Goal: Task Accomplishment & Management: Manage account settings

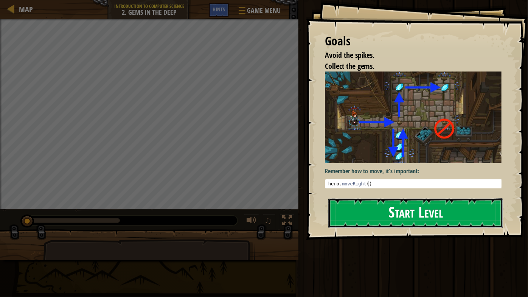
click at [460, 223] on button "Start Level" at bounding box center [416, 213] width 175 height 30
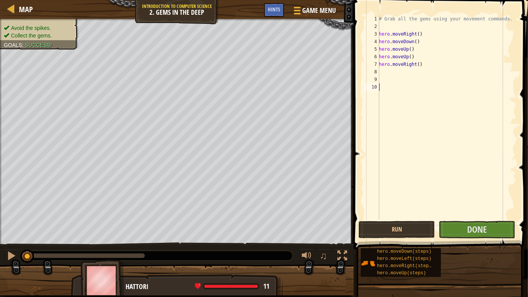
type textarea "r"
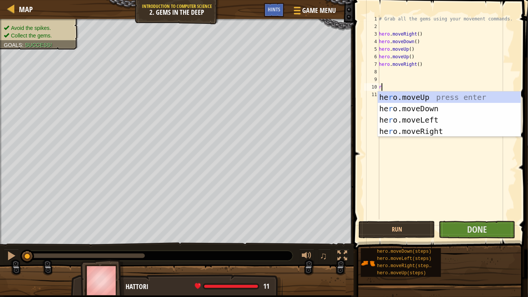
scroll to position [3, 0]
click at [433, 132] on div "he r o.moveUp press enter he r o.moveDown press enter he r o.moveLeft press ent…" at bounding box center [449, 126] width 143 height 68
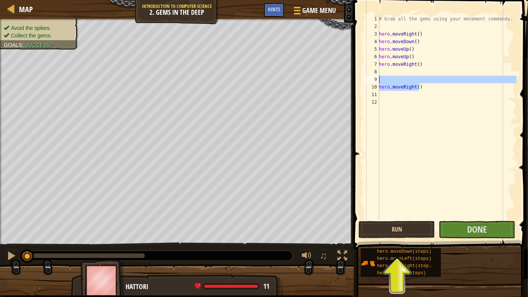
drag, startPoint x: 440, startPoint y: 85, endPoint x: 382, endPoint y: 79, distance: 58.2
click at [382, 79] on div "# Grab all the gems using your movement commands. hero . moveRight ( ) hero . m…" at bounding box center [447, 125] width 139 height 220
type textarea "hero.moveRight()"
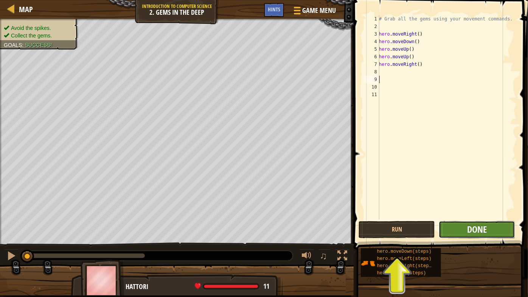
click at [475, 226] on span "Done" at bounding box center [478, 229] width 20 height 12
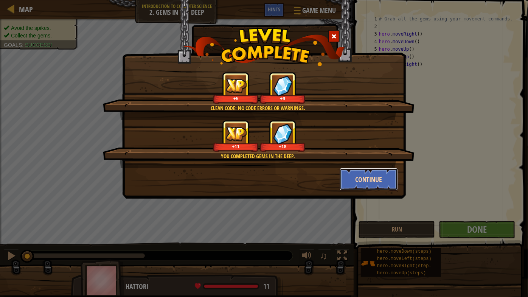
click at [371, 180] on button "Continue" at bounding box center [369, 179] width 59 height 23
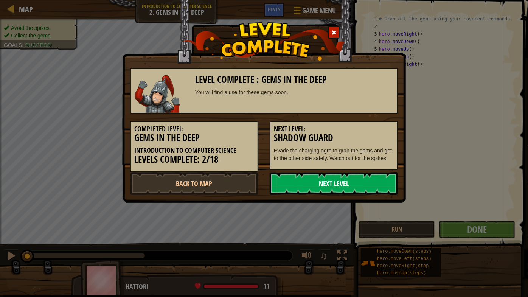
click at [347, 182] on link "Next Level" at bounding box center [334, 183] width 128 height 23
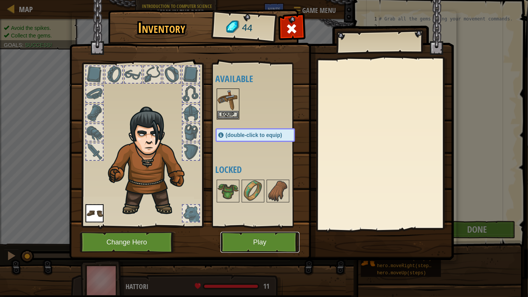
click at [278, 240] on button "Play" at bounding box center [260, 242] width 79 height 21
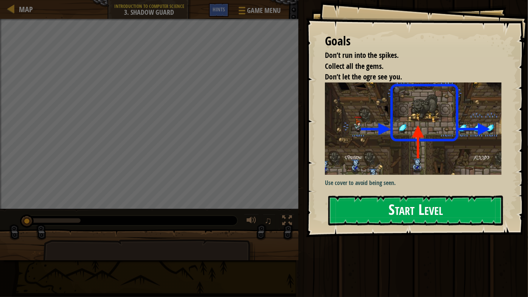
click at [420, 218] on button "Start Level" at bounding box center [416, 211] width 175 height 30
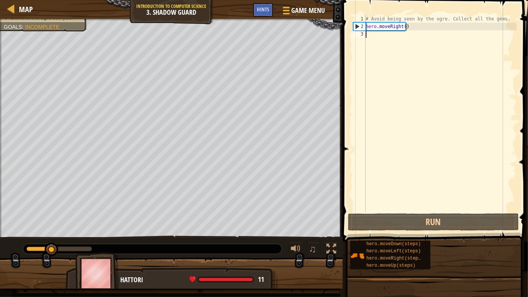
type textarea "u"
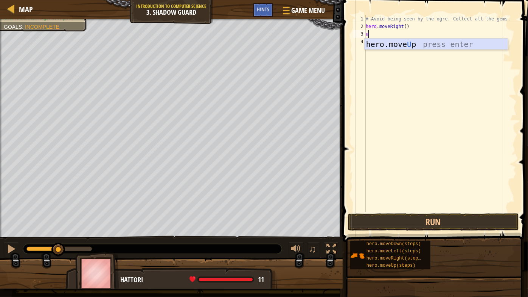
click at [394, 40] on div "hero.move U p press enter" at bounding box center [436, 56] width 143 height 34
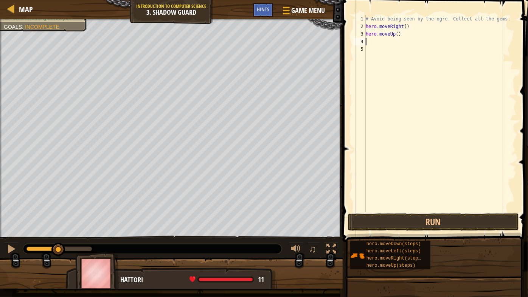
type textarea "r"
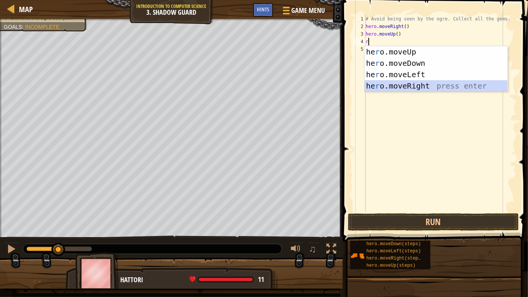
click at [406, 84] on div "he r o.moveUp press enter he r o.moveDown press enter he r o.moveLeft press ent…" at bounding box center [436, 80] width 143 height 68
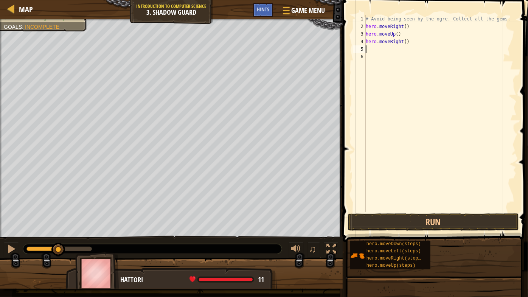
type textarea "d"
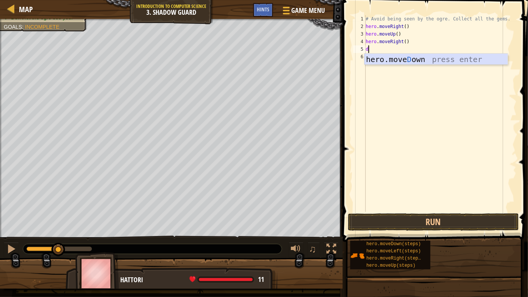
click at [401, 59] on div "hero.[PERSON_NAME] own press enter" at bounding box center [436, 71] width 143 height 34
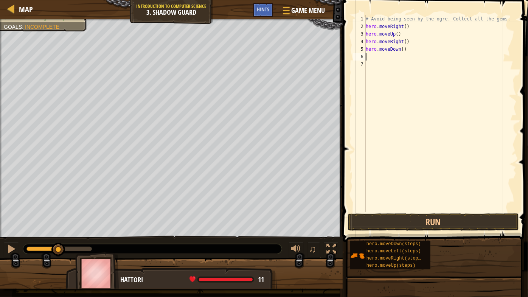
type textarea "r"
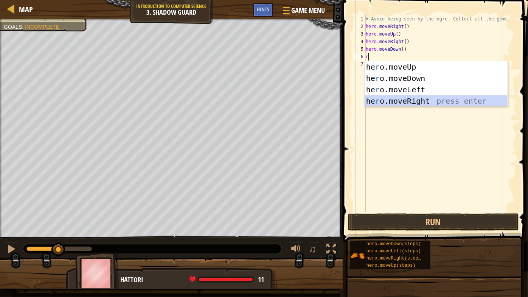
click at [405, 100] on div "he r o.moveUp press enter he r o.moveDown press enter he r o.moveLeft press ent…" at bounding box center [436, 95] width 143 height 68
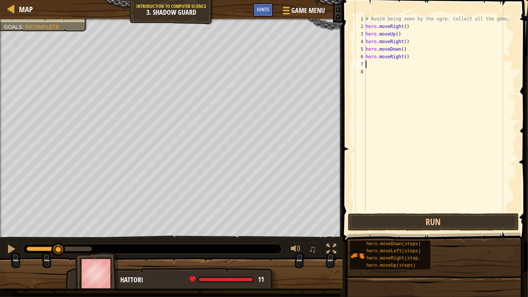
type textarea "r"
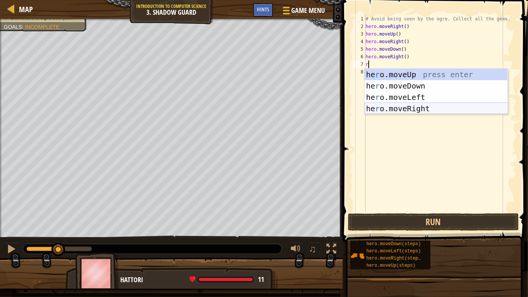
click at [407, 109] on div "he r o.moveUp press enter he r o.moveDown press enter he r o.moveLeft press ent…" at bounding box center [436, 103] width 143 height 68
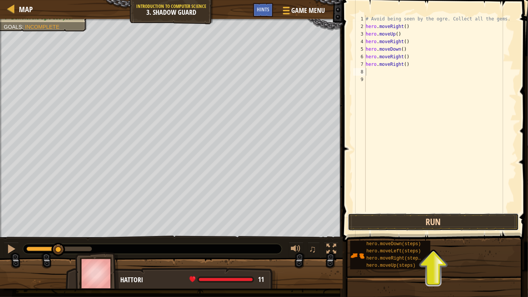
click at [425, 221] on button "Run" at bounding box center [433, 222] width 171 height 17
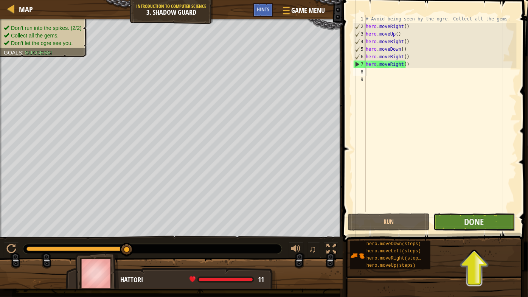
click at [463, 221] on button "Done" at bounding box center [475, 222] width 82 height 17
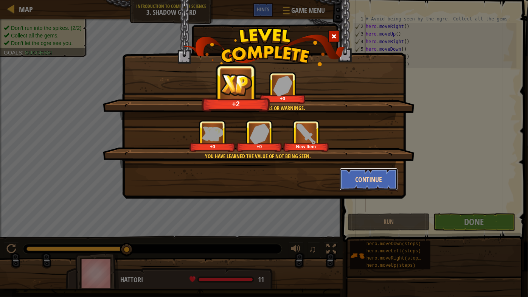
click at [369, 179] on button "Continue" at bounding box center [369, 179] width 59 height 23
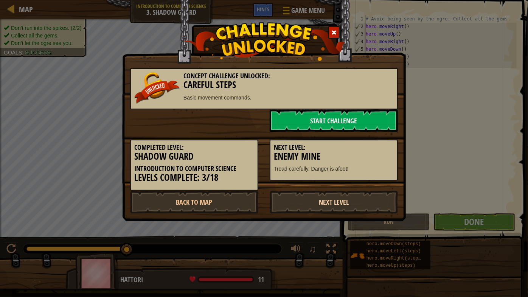
click at [327, 196] on link "Next Level" at bounding box center [334, 202] width 128 height 23
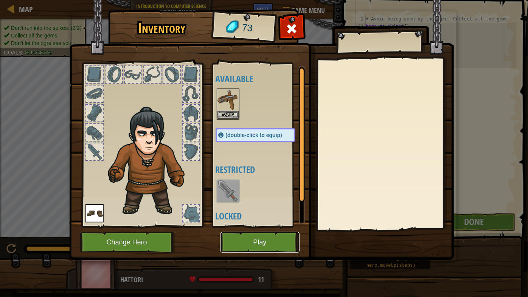
click at [264, 242] on button "Play" at bounding box center [260, 242] width 79 height 21
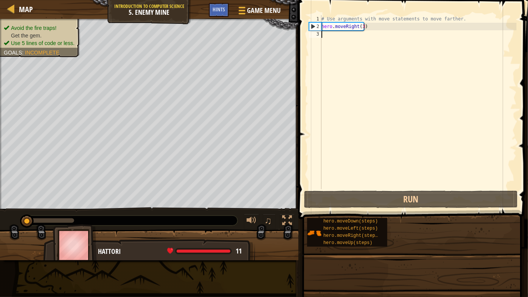
drag, startPoint x: 388, startPoint y: 243, endPoint x: 385, endPoint y: 245, distance: 3.9
click at [385, 245] on div "Goals Avoid the fire traps! Get the gem. Use 5 lines of code or less. You can u…" at bounding box center [264, 148] width 528 height 297
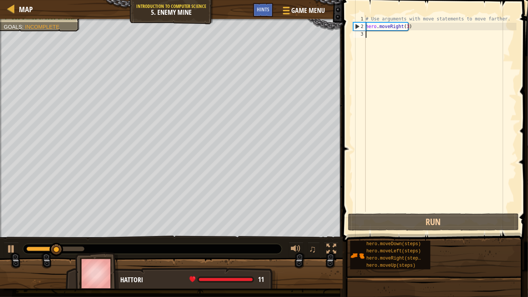
click at [446, 31] on div "# Use arguments with move statements to move farther. hero . moveRight ( 3 )" at bounding box center [441, 121] width 153 height 212
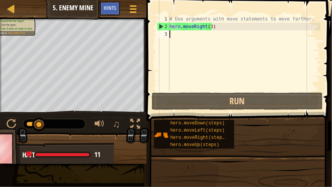
click at [201, 37] on div "# Use arguments with move statements to move farther. hero . moveRight ( 3 )" at bounding box center [244, 60] width 153 height 91
click at [211, 25] on div "# Use arguments with move statements to move farther. hero . moveRight ( 3 )" at bounding box center [244, 60] width 153 height 91
type textarea "hero.moveRight(3)"
click at [207, 28] on div "# Use arguments with move statements to move farther. hero . moveRight ( 3 )" at bounding box center [244, 60] width 153 height 91
click at [206, 32] on div "# Use arguments with move statements to move farther. hero . moveRight ( 3 )" at bounding box center [244, 60] width 153 height 91
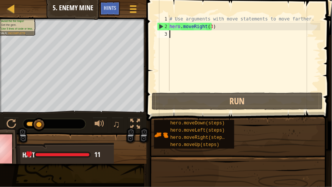
type textarea "u"
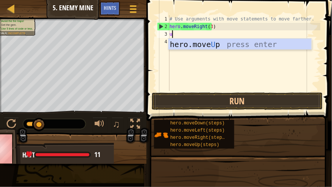
scroll to position [3, 0]
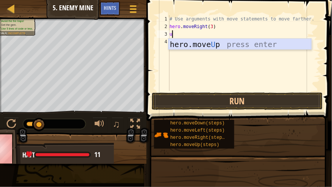
click at [206, 44] on div "hero.move U p press enter" at bounding box center [239, 56] width 143 height 34
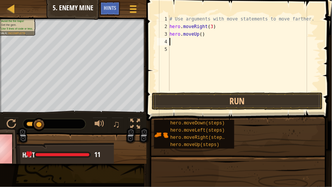
type textarea "r"
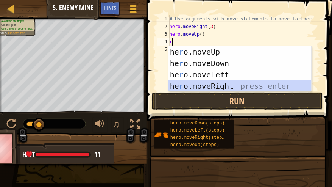
click at [217, 87] on div "he r o.moveUp press enter he r o.moveDown press enter he r o.moveLeft press ent…" at bounding box center [239, 80] width 143 height 68
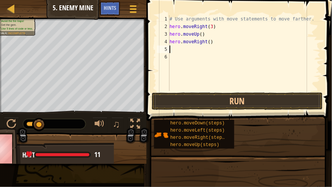
type textarea "d"
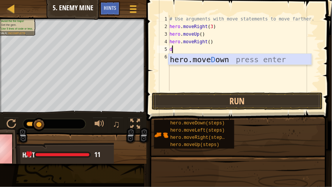
click at [206, 59] on div "hero.[PERSON_NAME] own press enter" at bounding box center [239, 71] width 143 height 34
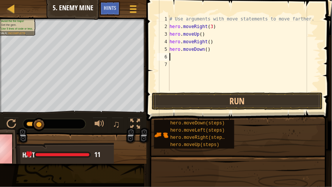
click at [204, 50] on div "# Use arguments with move statements to move farther. hero . moveRight ( 3 ) he…" at bounding box center [244, 60] width 153 height 91
type textarea "hero.moveDown(3)"
click at [201, 57] on div "# Use arguments with move statements to move farther. hero . moveRight ( 3 ) he…" at bounding box center [244, 60] width 153 height 91
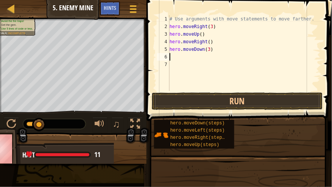
type textarea "r"
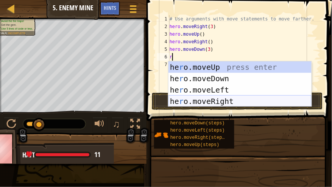
click at [220, 100] on div "he r o.moveUp press enter he r o.moveDown press enter he r o.moveLeft press ent…" at bounding box center [239, 95] width 143 height 68
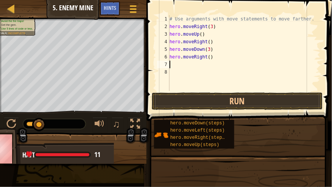
click at [209, 57] on div "# Use arguments with move statements to move farther. hero . moveRight ( 3 ) he…" at bounding box center [244, 60] width 153 height 91
type textarea "hero.moveRight(2)"
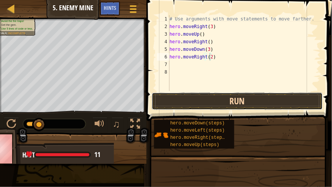
click at [220, 95] on button "Run" at bounding box center [237, 100] width 171 height 17
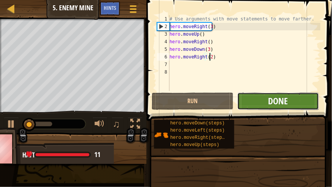
click at [277, 101] on span "Done" at bounding box center [278, 101] width 20 height 12
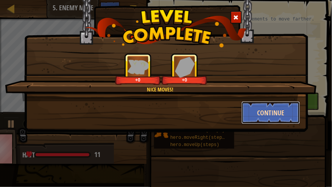
click at [265, 114] on button "Continue" at bounding box center [271, 112] width 59 height 23
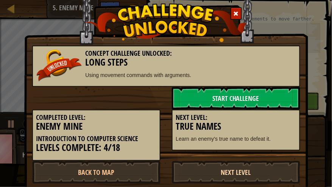
click at [205, 167] on link "Next Level" at bounding box center [236, 172] width 128 height 23
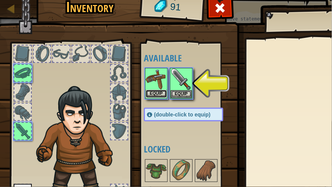
click at [163, 92] on button "Equip" at bounding box center [156, 94] width 21 height 8
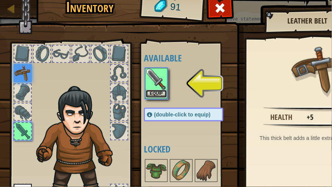
click at [164, 93] on button "Equip" at bounding box center [156, 94] width 21 height 8
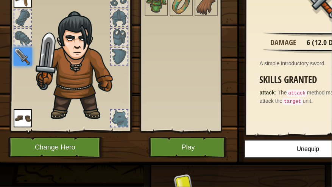
scroll to position [77, 0]
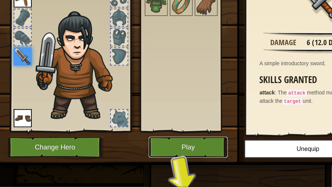
click at [190, 145] on button "Play" at bounding box center [188, 147] width 79 height 21
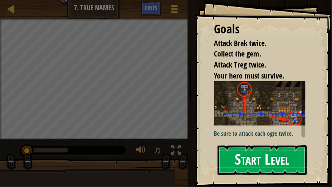
click at [255, 164] on button "Start Level" at bounding box center [262, 160] width 89 height 30
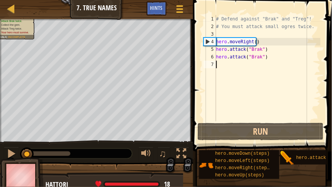
click at [259, 63] on div "# Defend against "Brak" and "Treg"! # You must attack small ogres twice. hero .…" at bounding box center [268, 75] width 106 height 121
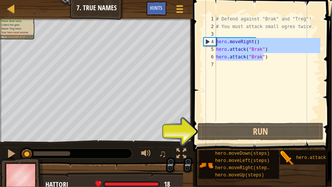
drag, startPoint x: 267, startPoint y: 59, endPoint x: 217, endPoint y: 41, distance: 53.5
click at [217, 41] on div "# Defend against "Brak" and "Treg"! # You must attack small ogres twice. hero .…" at bounding box center [268, 75] width 106 height 121
type textarea "hero.moveRight() hero.attack("Brak")"
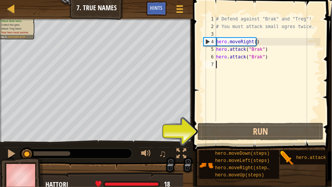
click at [222, 64] on div "# Defend against "Brak" and "Treg"! # You must attack small ogres twice. hero .…" at bounding box center [268, 75] width 106 height 121
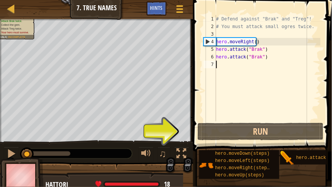
type textarea "hero.attack("Brak")"
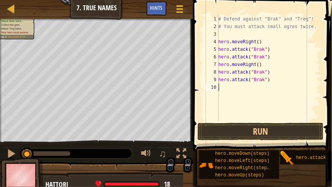
click at [230, 88] on div "# Defend against "Brak" and "Treg"! # You must attack small ogres twice. hero .…" at bounding box center [269, 75] width 104 height 121
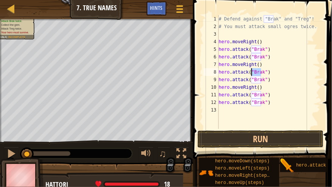
drag, startPoint x: 260, startPoint y: 73, endPoint x: 251, endPoint y: 75, distance: 9.7
click at [251, 75] on div "# Defend against "Brak" and "Treg"! # You must attack small ogres twice. hero .…" at bounding box center [268, 79] width 103 height 129
drag, startPoint x: 261, startPoint y: 73, endPoint x: 252, endPoint y: 70, distance: 9.6
click at [252, 70] on div "# Defend against "Brak" and "Treg"! # You must attack small ogres twice. hero .…" at bounding box center [268, 79] width 103 height 129
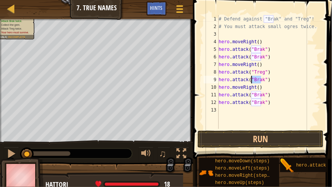
drag, startPoint x: 262, startPoint y: 77, endPoint x: 252, endPoint y: 78, distance: 10.3
click at [252, 78] on div "# Defend against "Brak" and "Treg"! # You must attack small ogres twice. hero .…" at bounding box center [268, 79] width 103 height 129
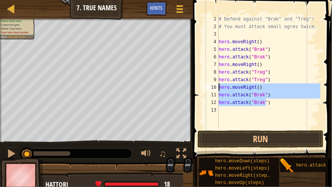
drag, startPoint x: 268, startPoint y: 103, endPoint x: 218, endPoint y: 87, distance: 52.6
click at [218, 87] on div "hero.attack("Treg") 1 2 3 4 5 6 7 8 9 10 11 12 13 # Defend against "Brak" and "…" at bounding box center [261, 72] width 118 height 114
type textarea "hero.moveRight() hero.attack("Brak")"
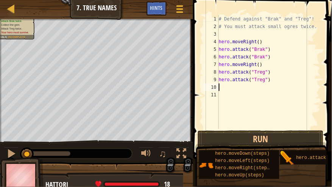
scroll to position [3, 0]
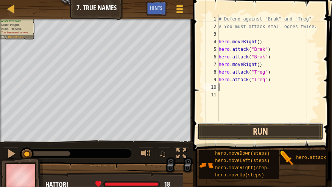
click at [243, 132] on button "Run" at bounding box center [261, 131] width 126 height 17
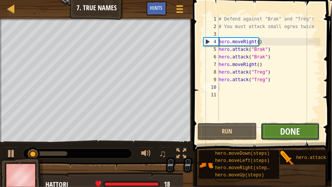
click at [293, 134] on span "Done" at bounding box center [291, 131] width 20 height 12
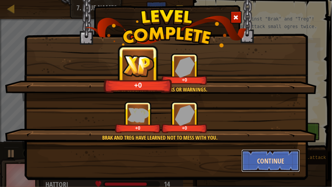
click at [267, 153] on button "Continue" at bounding box center [271, 160] width 59 height 23
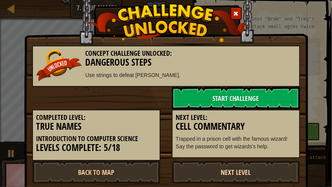
click at [212, 164] on link "Next Level" at bounding box center [236, 172] width 128 height 23
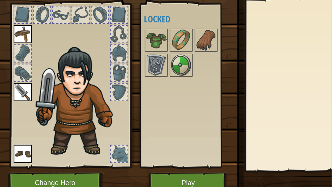
scroll to position [77, 0]
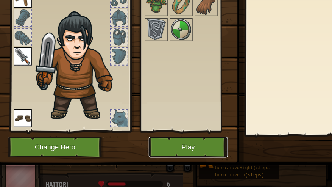
click at [168, 143] on button "Play" at bounding box center [188, 147] width 79 height 21
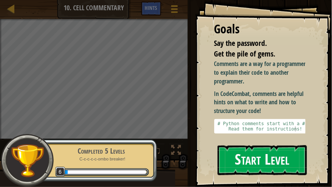
click at [243, 168] on button "Start Level" at bounding box center [262, 160] width 89 height 30
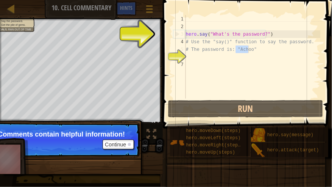
drag, startPoint x: 237, startPoint y: 50, endPoint x: 248, endPoint y: 50, distance: 11.4
click at [248, 50] on div "hero . say ( "What's the password?" ) # Use the "say()" function to say the pas…" at bounding box center [252, 64] width 136 height 98
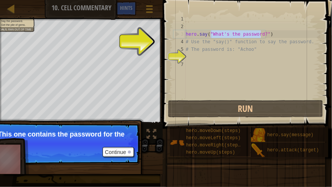
drag, startPoint x: 262, startPoint y: 35, endPoint x: 211, endPoint y: 32, distance: 51.2
click at [211, 32] on div "hero . say ( "What's the password?" ) # Use the "say()" function to say the pas…" at bounding box center [252, 64] width 136 height 98
type textarea "hero.say("What's the password?")"
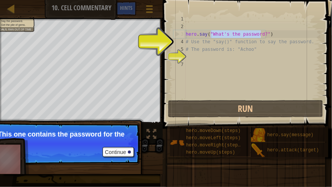
click at [209, 35] on div "hero . say ( "What's the password?" ) # Use the "say()" function to say the pas…" at bounding box center [252, 64] width 136 height 98
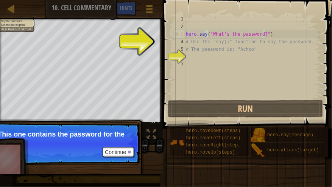
click at [222, 32] on div "hero . say ( "What's the password?" ) # Use the "say()" function to say the pas…" at bounding box center [252, 64] width 136 height 98
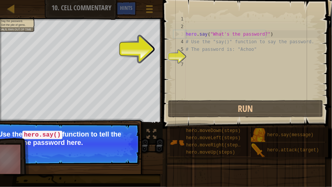
click at [121, 159] on p "Continue Use the hero.say() function to tell the wizard the password here." at bounding box center [65, 143] width 150 height 43
click at [188, 88] on div "hero . say ( "What's the password?" ) # Use the "say()" function to say the pas…" at bounding box center [252, 64] width 136 height 98
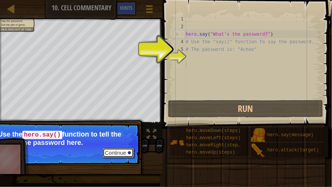
click at [119, 155] on button "Continue" at bounding box center [118, 153] width 31 height 10
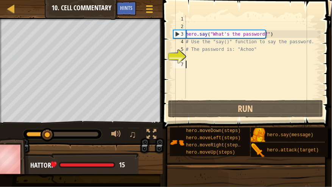
click at [267, 35] on div "hero . say ( "What's the password?" ) # Use the "say()" function to say the pas…" at bounding box center [252, 64] width 136 height 98
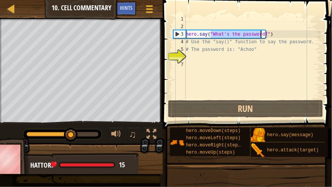
drag, startPoint x: 212, startPoint y: 34, endPoint x: 261, endPoint y: 34, distance: 49.2
click at [261, 34] on div "hero . say ( "What's the password?" ) # Use the "say()" function to say the pas…" at bounding box center [252, 64] width 136 height 98
paste textarea "Achoo"
type textarea "hero.say("Achoo")"
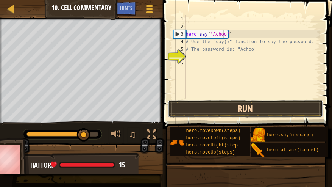
click at [238, 109] on button "Run" at bounding box center [245, 108] width 155 height 17
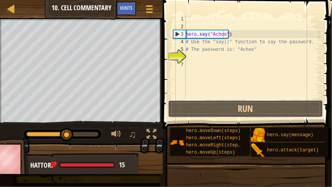
drag, startPoint x: 222, startPoint y: 115, endPoint x: 239, endPoint y: 82, distance: 37.1
click at [239, 82] on div "hero.say("Achoo") 1 2 3 4 5 6 7 hero . say ( "Achoo" ) # Use the "say()" functi…" at bounding box center [246, 79] width 171 height 151
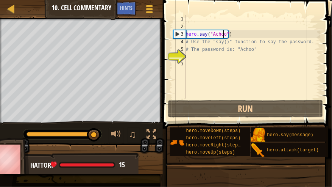
click at [224, 60] on div "hero . say ( "Achoo" ) # Use the "say()" function to say the password. # The pa…" at bounding box center [252, 64] width 136 height 98
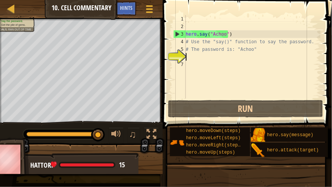
type textarea "u"
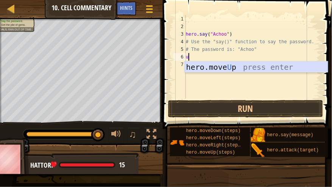
click at [221, 68] on div "hero.move U p press enter" at bounding box center [256, 78] width 143 height 34
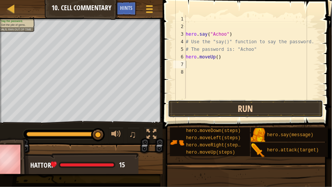
click at [221, 110] on button "Run" at bounding box center [245, 108] width 155 height 17
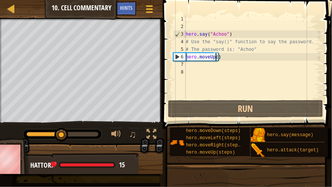
click at [215, 57] on div "hero . say ( "Achoo" ) # Use the "say()" function to say the password. # The pa…" at bounding box center [252, 64] width 136 height 98
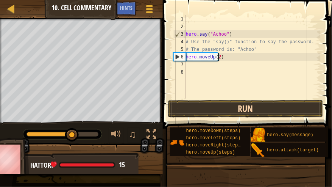
type textarea "hero.moveUp(2)"
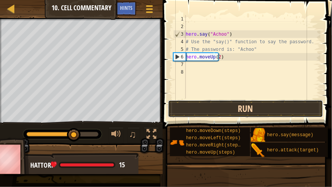
click at [230, 108] on button "Run" at bounding box center [245, 108] width 155 height 17
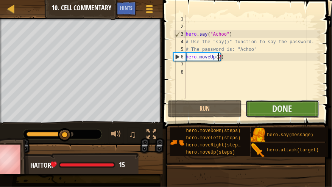
click at [259, 105] on button "Done" at bounding box center [283, 108] width 74 height 17
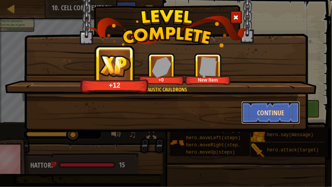
click at [260, 111] on button "Continue" at bounding box center [271, 112] width 59 height 23
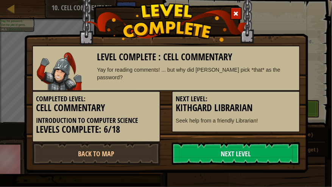
click at [248, 153] on link "Next Level" at bounding box center [236, 153] width 128 height 23
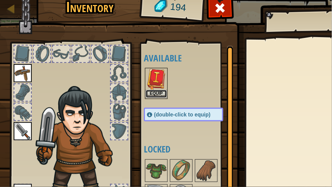
click at [158, 91] on button "Equip" at bounding box center [156, 94] width 21 height 8
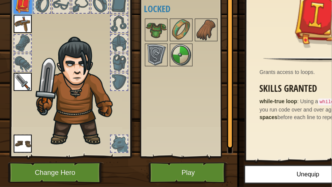
scroll to position [77, 0]
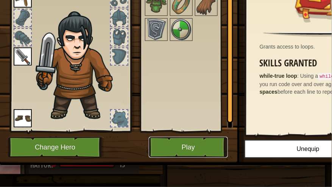
click at [198, 139] on button "Play" at bounding box center [188, 147] width 79 height 21
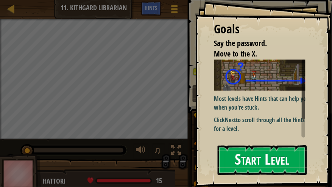
click at [260, 165] on button "Start Level" at bounding box center [262, 160] width 89 height 30
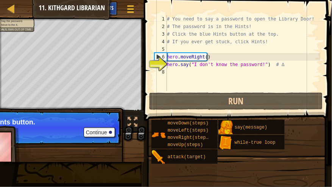
click at [112, 8] on span "Hints" at bounding box center [107, 7] width 12 height 7
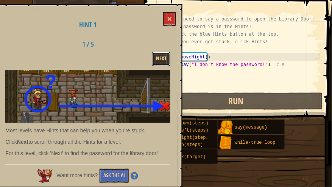
click at [161, 61] on button "Next" at bounding box center [161, 59] width 18 height 14
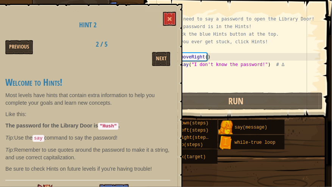
click at [104, 124] on code ""Hush"" at bounding box center [108, 126] width 20 height 7
drag, startPoint x: 104, startPoint y: 125, endPoint x: 113, endPoint y: 125, distance: 8.7
click at [113, 125] on code ""Hush"" at bounding box center [108, 126] width 20 height 7
click at [113, 126] on code ""Hush"" at bounding box center [108, 126] width 20 height 7
click at [171, 17] on span at bounding box center [169, 18] width 5 height 5
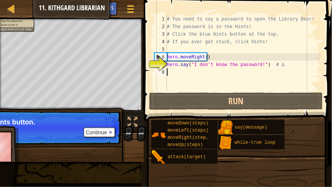
click at [216, 72] on div "# You need to say a password to open the Library Door! # The password is in the…" at bounding box center [242, 60] width 155 height 91
drag, startPoint x: 192, startPoint y: 64, endPoint x: 257, endPoint y: 67, distance: 64.8
click at [257, 67] on div "# You need to say a password to open the Library Door! # The password is in the…" at bounding box center [242, 60] width 155 height 91
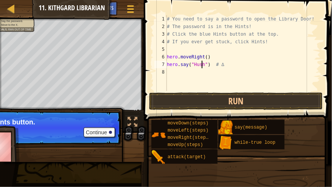
scroll to position [3, 3]
drag, startPoint x: 229, startPoint y: 64, endPoint x: 210, endPoint y: 65, distance: 19.0
click at [210, 65] on div "# You need to say a password to open the Library Door! # The password is in the…" at bounding box center [242, 60] width 155 height 91
type textarea "hero.say("Hush")"
click at [207, 73] on div "# You need to say a password to open the Library Door! # The password is in the…" at bounding box center [242, 60] width 155 height 91
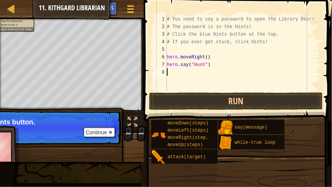
scroll to position [3, 0]
type textarea "r"
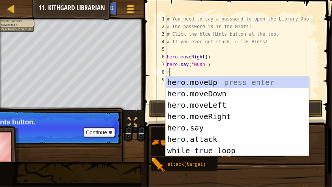
scroll to position [3, 0]
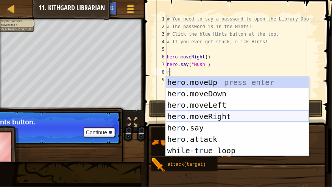
click at [215, 121] on div "he r o.moveUp press enter he r o.moveDown press enter he r o.moveLeft press ent…" at bounding box center [237, 127] width 143 height 102
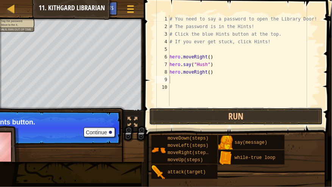
click at [215, 121] on button "Run" at bounding box center [236, 116] width 174 height 17
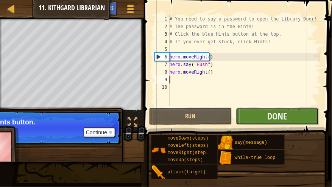
click at [252, 123] on button "Done" at bounding box center [277, 116] width 83 height 17
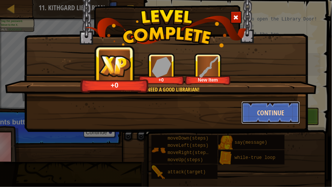
click at [253, 118] on button "Continue" at bounding box center [271, 112] width 59 height 23
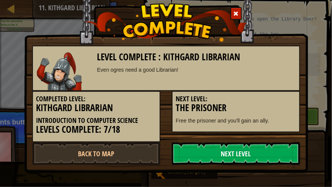
click at [240, 153] on link "Next Level" at bounding box center [236, 153] width 128 height 23
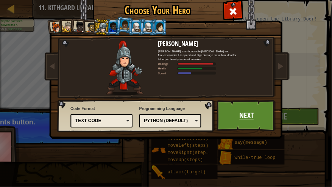
click at [240, 119] on link "Next" at bounding box center [246, 115] width 59 height 31
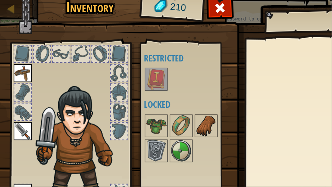
scroll to position [77, 0]
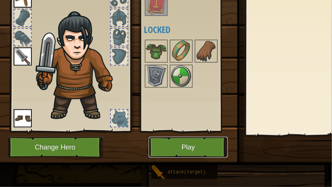
click at [194, 141] on button "Play" at bounding box center [188, 147] width 79 height 21
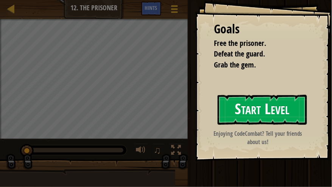
click at [242, 115] on button "Start Level" at bounding box center [262, 110] width 89 height 30
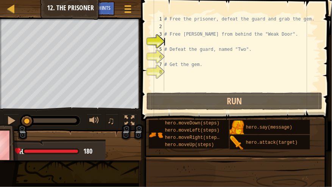
type textarea "r"
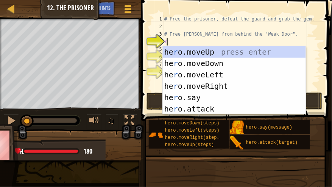
scroll to position [3, 0]
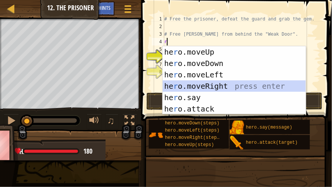
click at [196, 83] on div "he r o.moveUp press enter he r o.moveDown press enter he r o.moveLeft press ent…" at bounding box center [234, 91] width 143 height 91
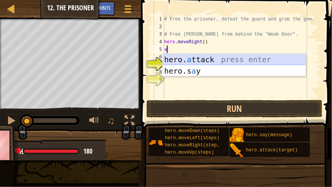
click at [205, 61] on div "hero. a ttack press enter hero.s a y press enter" at bounding box center [234, 76] width 143 height 45
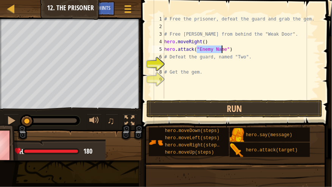
click at [209, 52] on div "# Free the prisoner, defeat the guard and grab the gem. # Free [PERSON_NAME] fr…" at bounding box center [242, 56] width 158 height 83
drag, startPoint x: 198, startPoint y: 50, endPoint x: 222, endPoint y: 47, distance: 24.4
click at [222, 47] on div "# Free the prisoner, defeat the guard and grab the gem. # Free [PERSON_NAME] fr…" at bounding box center [242, 64] width 158 height 98
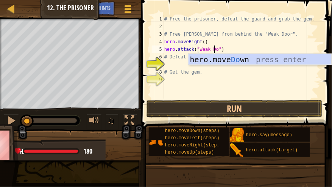
scroll to position [3, 4]
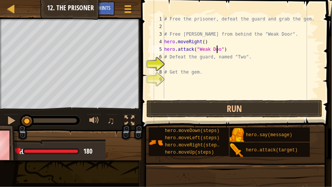
type textarea "hero.attack("Weak Door")"
click at [238, 50] on div "# Free the prisoner, defeat the guard and grab the gem. # Free [PERSON_NAME] fr…" at bounding box center [242, 64] width 158 height 98
click at [218, 67] on div "# Free the prisoner, defeat the guard and grab the gem. # Free [PERSON_NAME] fr…" at bounding box center [242, 64] width 158 height 98
type textarea "r"
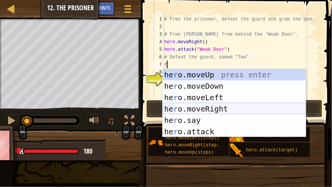
click at [212, 107] on div "he r o.moveUp press enter he r o.moveDown press enter he r o.moveLeft press ent…" at bounding box center [234, 114] width 143 height 91
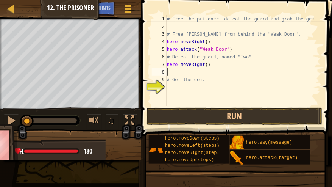
click at [204, 64] on div "# Free the prisoner, defeat the guard and grab the gem. # Free [PERSON_NAME] fr…" at bounding box center [242, 68] width 155 height 106
type textarea "hero.moveRight(3)"
click at [202, 69] on div "# Free the prisoner, defeat the guard and grab the gem. # Free [PERSON_NAME] fr…" at bounding box center [242, 68] width 155 height 106
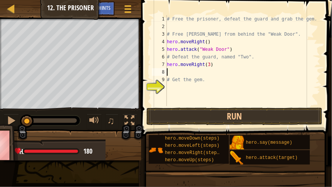
type textarea "d"
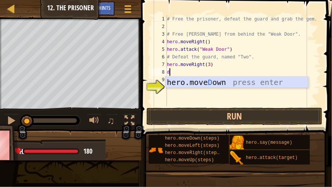
click at [206, 81] on div "hero.[PERSON_NAME] own press enter" at bounding box center [236, 93] width 143 height 34
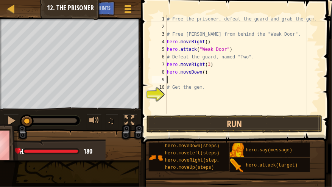
type textarea "u"
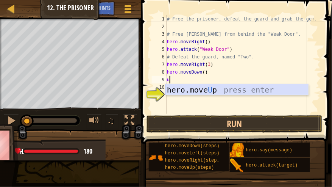
click at [209, 86] on div "hero.move U p press enter" at bounding box center [236, 101] width 143 height 34
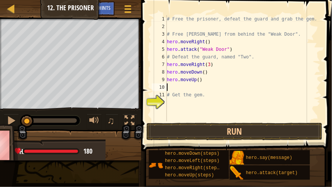
type textarea "d"
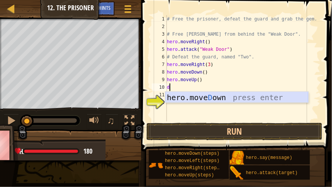
click at [207, 97] on div "hero.[PERSON_NAME] own press enter" at bounding box center [236, 109] width 143 height 34
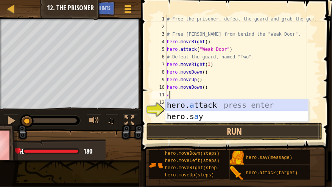
click at [218, 104] on div "hero. a ttack press enter hero.s a y press enter" at bounding box center [236, 121] width 143 height 45
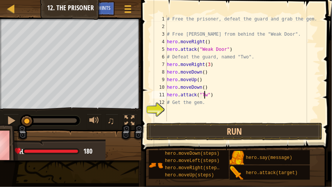
type textarea "hero.attack("Two")"
click at [244, 97] on div "# Free the prisoner, defeat the guard and grab the gem. # Free [PERSON_NAME] fr…" at bounding box center [242, 75] width 155 height 121
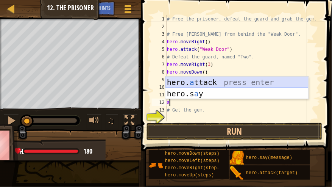
click at [231, 84] on div "hero. a ttack press enter hero.s a y press enter" at bounding box center [236, 98] width 143 height 45
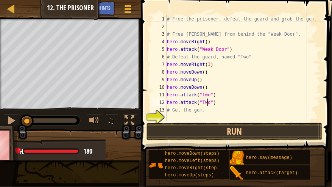
scroll to position [3, 3]
click at [222, 106] on div "# Free the prisoner, defeat the guard and grab the gem. # Free [PERSON_NAME] fr…" at bounding box center [242, 75] width 155 height 121
click at [215, 101] on div "# Free the prisoner, defeat the guard and grab the gem. # Free [PERSON_NAME] fr…" at bounding box center [242, 75] width 155 height 121
type textarea "hero.attack("Two")"
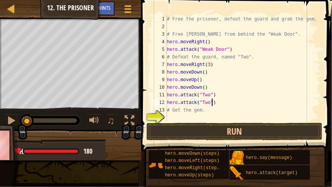
scroll to position [3, 0]
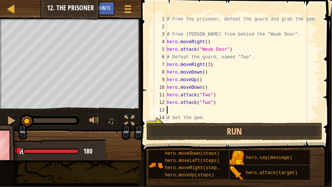
type textarea "d"
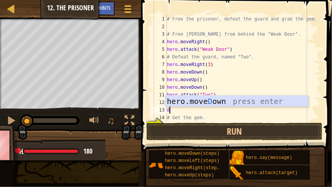
click at [218, 103] on div "hero.[PERSON_NAME] own press enter" at bounding box center [236, 112] width 143 height 34
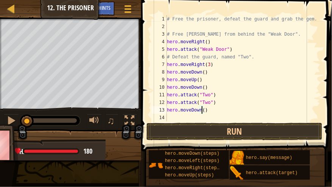
click at [201, 112] on div "# Free the prisoner, defeat the guard and grab the gem. # Free [PERSON_NAME] fr…" at bounding box center [241, 75] width 152 height 121
type textarea "hero.moveDown(3)"
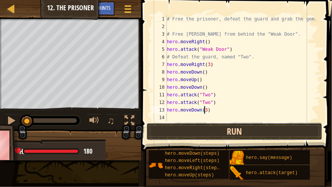
click at [208, 136] on button "Run" at bounding box center [235, 131] width 176 height 17
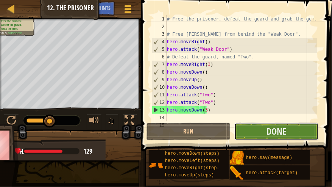
click at [238, 131] on button "Done" at bounding box center [276, 131] width 84 height 17
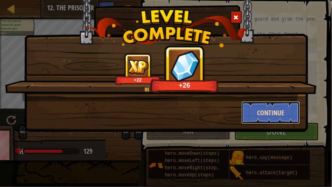
click at [259, 115] on button "Continue" at bounding box center [271, 112] width 59 height 23
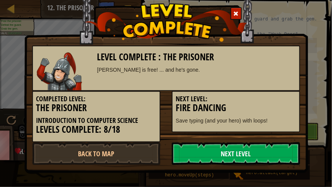
click at [245, 153] on link "Next Level" at bounding box center [236, 153] width 128 height 23
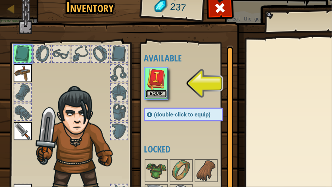
click at [153, 95] on button "Equip" at bounding box center [156, 94] width 21 height 8
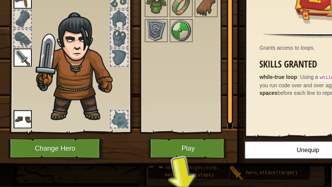
scroll to position [77, 0]
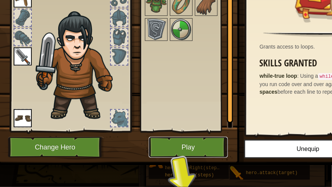
click at [190, 138] on button "Play" at bounding box center [188, 147] width 79 height 21
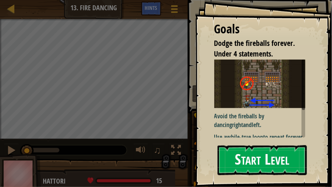
click at [262, 157] on button "Start Level" at bounding box center [262, 160] width 89 height 30
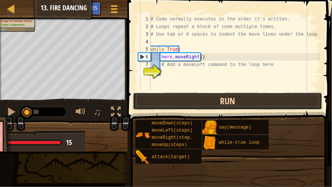
click at [230, 104] on button "Run" at bounding box center [228, 100] width 190 height 17
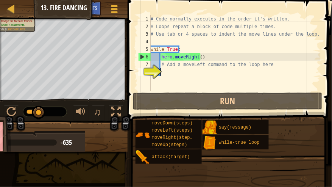
type textarea "l"
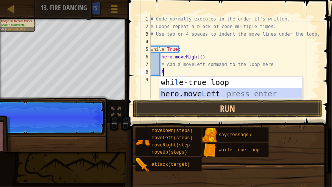
click at [187, 92] on div "whi l e-true loop press enter hero.move L eft press enter" at bounding box center [230, 98] width 143 height 45
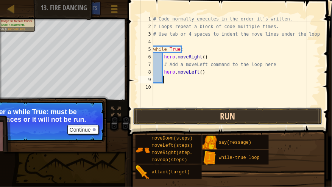
click at [230, 121] on button "Run" at bounding box center [228, 116] width 190 height 17
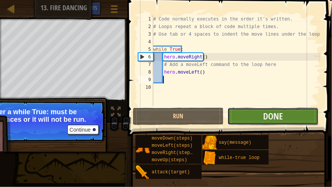
click at [238, 120] on button "Done" at bounding box center [273, 116] width 91 height 17
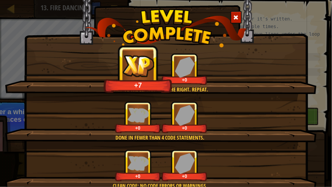
scroll to position [52, 0]
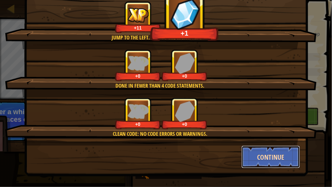
click at [253, 154] on button "Continue" at bounding box center [271, 156] width 59 height 23
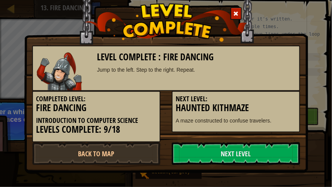
scroll to position [0, 0]
click at [251, 157] on link "Next Level" at bounding box center [236, 153] width 128 height 23
click at [243, 154] on link "Next Level" at bounding box center [236, 153] width 128 height 23
click at [238, 152] on link "Next Level" at bounding box center [236, 153] width 128 height 23
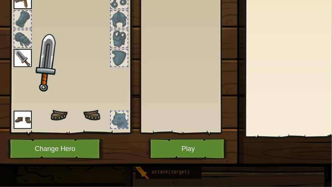
scroll to position [77, 0]
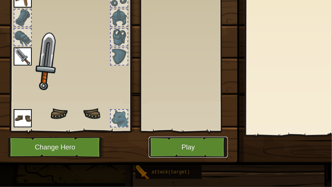
click at [186, 142] on button "Play" at bounding box center [188, 147] width 79 height 21
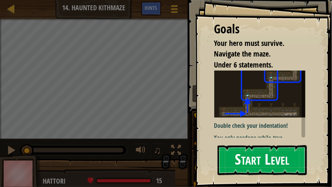
click at [246, 152] on button "Start Level" at bounding box center [262, 160] width 89 height 30
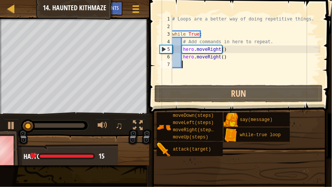
type textarea "u"
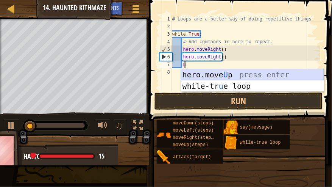
click at [230, 76] on div "hero.move U p press enter while-tr u e loop press enter" at bounding box center [252, 91] width 143 height 45
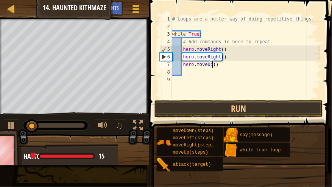
click at [213, 66] on div "# Loops are a better way of doing repetitive things. while True : # Add command…" at bounding box center [246, 64] width 150 height 98
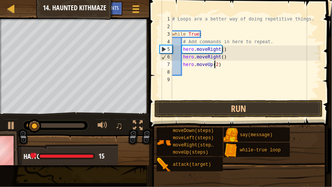
scroll to position [3, 3]
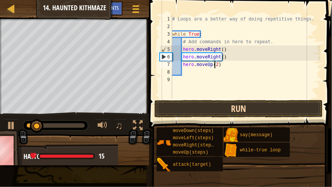
type textarea "hero.moveUp(2)"
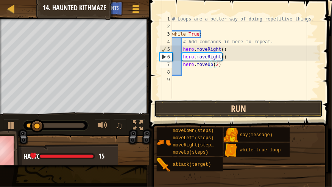
click at [227, 108] on button "Run" at bounding box center [238, 108] width 168 height 17
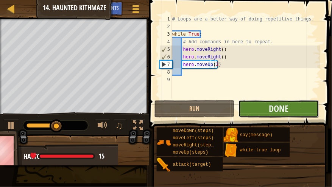
click at [260, 114] on button "Done" at bounding box center [278, 108] width 80 height 17
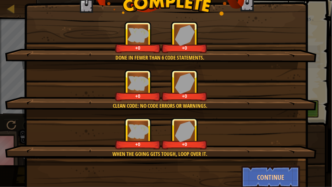
scroll to position [52, 0]
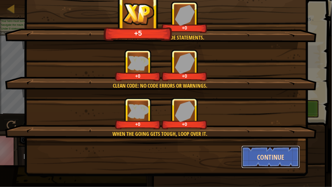
click at [262, 149] on button "Continue" at bounding box center [271, 156] width 59 height 23
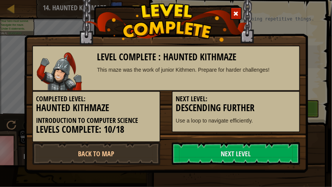
scroll to position [0, 0]
click at [262, 149] on link "Next Level" at bounding box center [236, 153] width 128 height 23
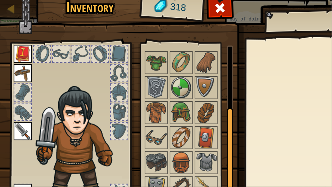
scroll to position [22, 0]
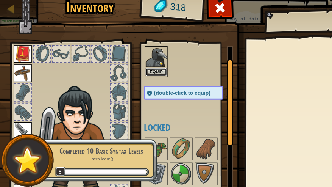
click at [157, 70] on button "Equip" at bounding box center [156, 72] width 21 height 8
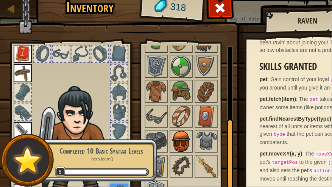
scroll to position [77, 0]
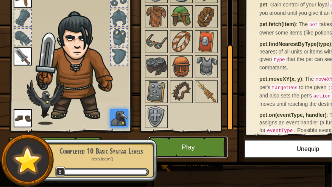
click at [198, 140] on button "Play" at bounding box center [188, 147] width 79 height 21
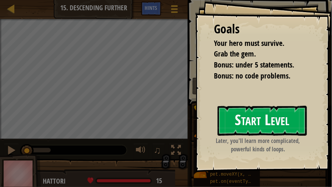
click at [251, 129] on button "Start Level" at bounding box center [262, 121] width 89 height 30
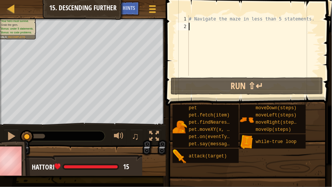
type textarea "w"
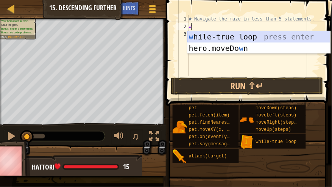
click at [213, 38] on div "w [PERSON_NAME]-true loop press enter hero.moveDo w n press enter" at bounding box center [258, 53] width 143 height 45
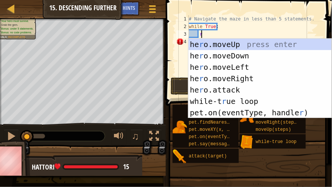
type textarea "r"
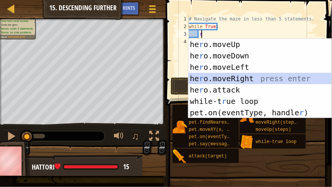
click at [241, 79] on div "he r o.moveUp press enter he r o.moveDown press enter he r o.moveLeft press ent…" at bounding box center [260, 90] width 143 height 102
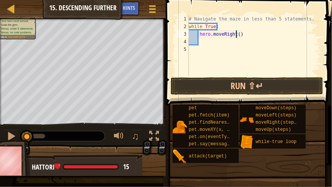
click at [237, 35] on div "# Navigate the maze in less than 5 statements. while True : hero . moveRight ( )" at bounding box center [253, 53] width 133 height 76
type textarea "hero.moveRight(2)"
click at [237, 41] on div "# Navigate the maze in less than 5 statements. while True : hero . moveRight ( …" at bounding box center [253, 53] width 133 height 76
type textarea "d"
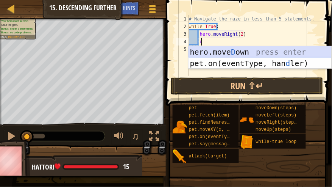
click at [240, 51] on div "hero.[PERSON_NAME] own press enter pet.on(eventType, han d ler) press enter" at bounding box center [260, 68] width 143 height 45
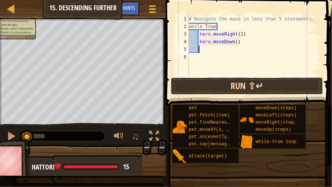
click at [246, 85] on button "Run ⇧↵" at bounding box center [247, 85] width 153 height 17
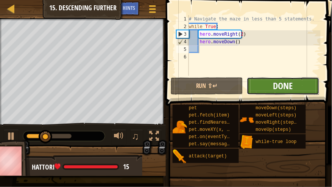
click at [292, 89] on span "Done" at bounding box center [283, 85] width 20 height 12
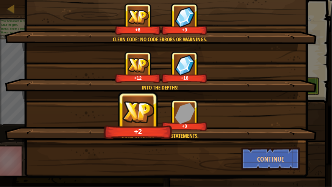
scroll to position [52, 0]
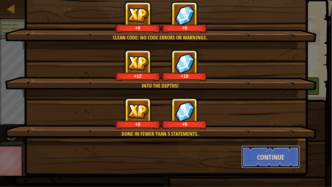
click at [274, 152] on button "Continue" at bounding box center [271, 156] width 59 height 23
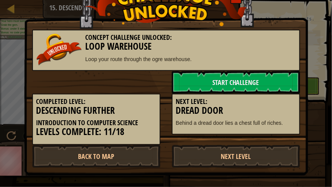
scroll to position [0, 0]
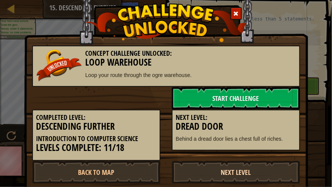
click at [250, 163] on link "Next Level" at bounding box center [236, 172] width 128 height 23
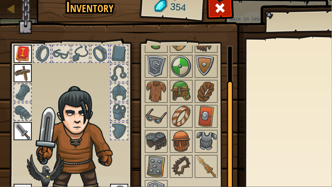
scroll to position [77, 0]
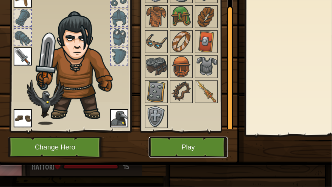
click at [206, 143] on button "Play" at bounding box center [188, 147] width 79 height 21
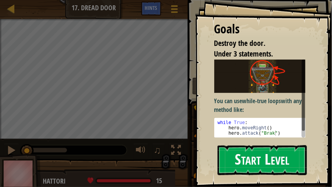
click at [256, 163] on button "Start Level" at bounding box center [262, 160] width 89 height 30
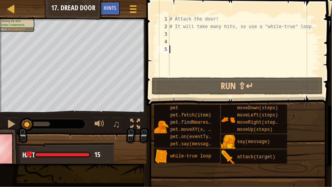
type textarea "w"
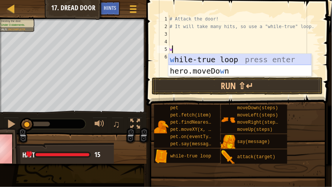
click at [217, 58] on div "w [PERSON_NAME]-true loop press enter hero.moveDo w n press enter" at bounding box center [239, 76] width 143 height 45
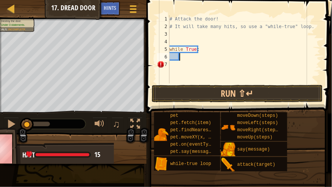
scroll to position [3, 0]
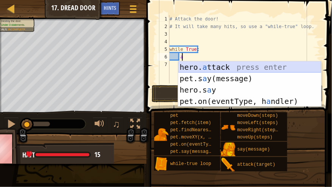
click at [228, 66] on div "hero. a ttack press enter pet.s a y(message) press enter hero.s a y press enter…" at bounding box center [249, 95] width 143 height 68
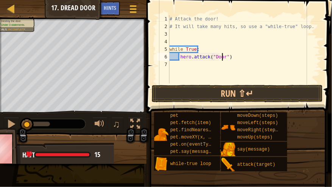
scroll to position [3, 4]
type textarea "hero.attack("Door")"
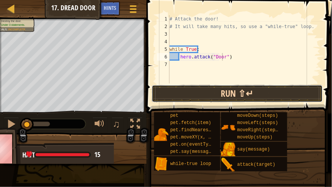
click at [211, 91] on button "Run ⇧↵" at bounding box center [237, 93] width 171 height 17
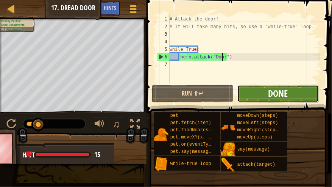
click at [279, 91] on span "Done" at bounding box center [278, 93] width 20 height 12
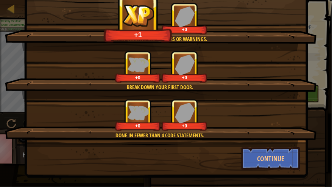
scroll to position [52, 0]
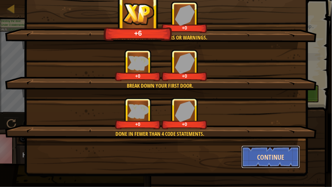
click at [257, 153] on button "Continue" at bounding box center [271, 156] width 59 height 23
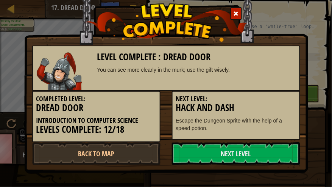
scroll to position [0, 0]
click at [257, 153] on link "Next Level" at bounding box center [236, 153] width 128 height 23
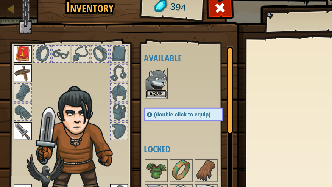
click at [161, 93] on button "Equip" at bounding box center [156, 94] width 21 height 8
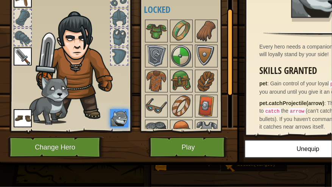
scroll to position [77, 0]
click at [181, 145] on button "Play" at bounding box center [188, 147] width 79 height 21
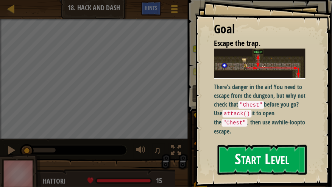
click at [288, 155] on button "Start Level" at bounding box center [262, 160] width 89 height 30
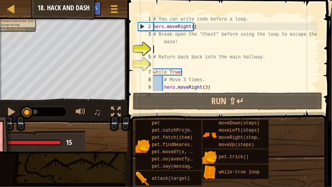
type textarea "u"
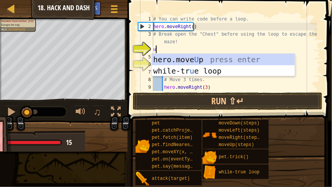
scroll to position [3, 0]
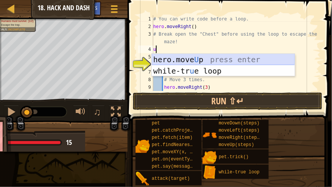
click at [185, 60] on div "hero.move U p press enter while-tr u e loop press enter" at bounding box center [223, 76] width 143 height 45
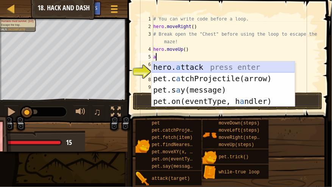
click at [187, 69] on div "hero. a ttack press enter pet.c a tchProjectile(arrow) press enter pet.s a y(me…" at bounding box center [223, 95] width 143 height 68
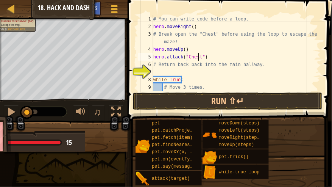
scroll to position [3, 3]
click at [216, 61] on div "# You can write code before a loop. hero . moveRight ( ) # Break open the "Ches…" at bounding box center [234, 60] width 165 height 91
click at [215, 59] on div "# You can write code before a loop. hero . moveRight ( ) # Break open the "Ches…" at bounding box center [234, 60] width 165 height 91
type textarea "hero.attack("Chest")"
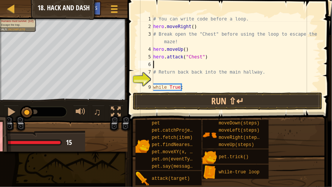
type textarea "d"
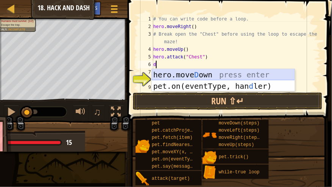
click at [209, 75] on div "hero.[PERSON_NAME] own press enter pet.on(eventType, han d ler) press enter" at bounding box center [223, 91] width 143 height 45
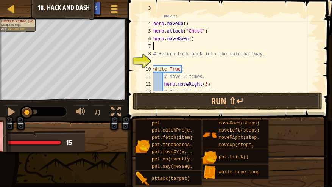
scroll to position [38, 0]
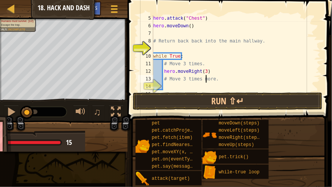
click at [207, 82] on div "hero . attack ( "Chest" ) hero . moveDown ( ) # Return back back into the main …" at bounding box center [234, 59] width 165 height 91
type textarea "# Move 3 times more."
click at [206, 87] on div "hero . attack ( "Chest" ) hero . moveDown ( ) # Return back back into the main …" at bounding box center [234, 59] width 165 height 91
type textarea "d"
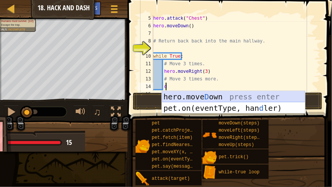
click at [206, 93] on div "hero.[PERSON_NAME] own press enter pet.on(eventType, han d ler) press enter" at bounding box center [233, 113] width 143 height 45
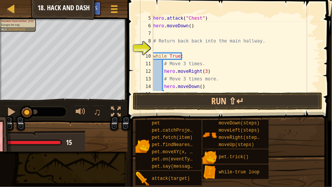
scroll to position [3, 0]
click at [199, 84] on div "hero . attack ( "Chest" ) hero . moveDown ( ) # Return back back into the main …" at bounding box center [234, 59] width 165 height 91
type textarea "hero.moveDown(3)"
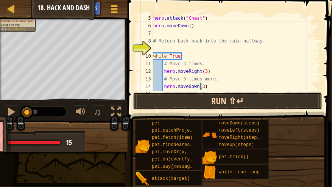
click at [207, 103] on button "Run ⇧↵" at bounding box center [228, 100] width 190 height 17
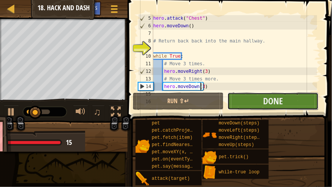
click at [240, 101] on button "Done" at bounding box center [273, 100] width 91 height 17
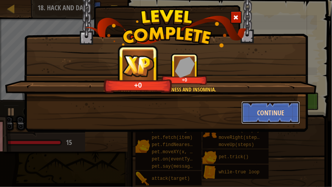
click at [254, 111] on button "Continue" at bounding box center [271, 112] width 59 height 23
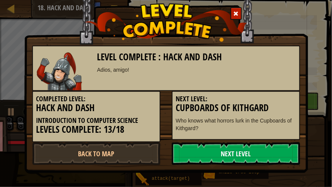
click at [249, 157] on link "Next Level" at bounding box center [236, 153] width 128 height 23
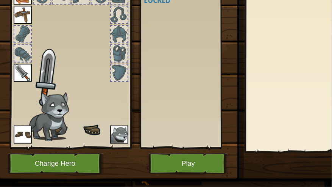
scroll to position [65, 0]
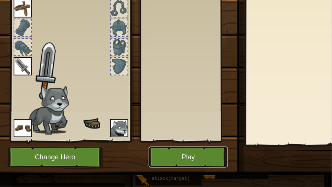
click at [208, 156] on button "Play" at bounding box center [188, 157] width 79 height 21
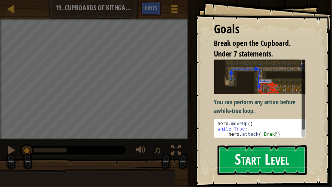
click at [263, 154] on button "Start Level" at bounding box center [262, 160] width 89 height 30
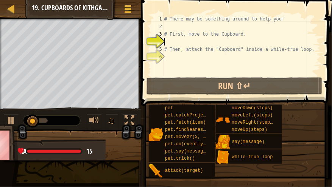
type textarea "u"
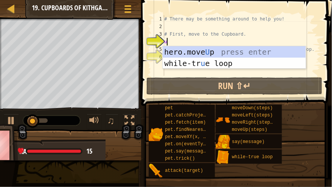
scroll to position [3, 0]
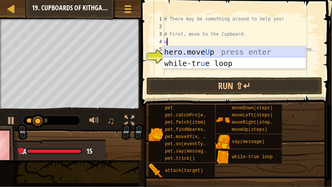
click at [199, 48] on div "hero.move U p press enter while-tr u e loop press enter" at bounding box center [234, 68] width 143 height 45
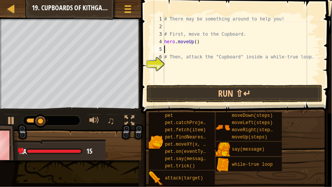
type textarea "r"
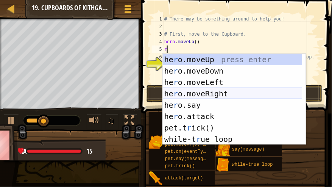
click at [221, 90] on div "he r o.moveUp press enter he r o.moveDown press enter he r o.moveLeft press ent…" at bounding box center [233, 111] width 140 height 114
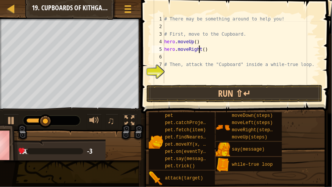
click at [200, 50] on div "# There may be something around to help you! # First, move to the Cupboard. her…" at bounding box center [242, 56] width 158 height 83
click at [201, 49] on div "# There may be something around to help you! # First, move to the Cupboard. her…" at bounding box center [242, 56] width 158 height 83
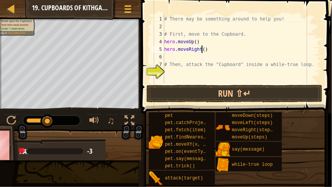
type textarea "hero.moveRight(2)"
click at [201, 59] on div "# There may be something around to help you! # First, move to the Cupboard. her…" at bounding box center [242, 56] width 158 height 83
type textarea "d"
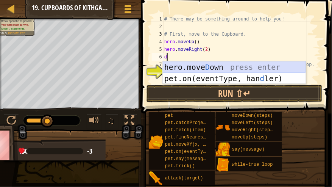
click at [207, 70] on div "hero.[PERSON_NAME] own press enter pet.on(eventType, han d ler) press enter" at bounding box center [234, 83] width 143 height 45
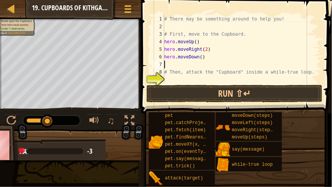
click at [200, 58] on div "# There may be something around to help you! # First, move to the Cupboard. her…" at bounding box center [242, 56] width 158 height 83
type textarea "hero.moveDown(2)"
click at [200, 64] on div "# There may be something around to help you! # First, move to the Cupboard. her…" at bounding box center [242, 56] width 158 height 83
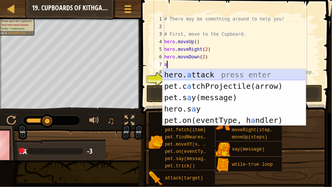
click at [204, 74] on div "hero. a ttack press enter pet.c a tchProjectile(arrow) press enter pet.s a y(me…" at bounding box center [234, 108] width 143 height 79
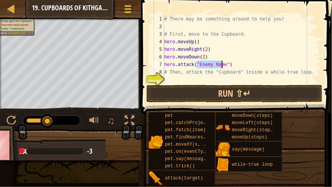
click at [202, 64] on div "# There may be something around to help you! # First, move to the Cupboard. her…" at bounding box center [242, 49] width 158 height 68
drag, startPoint x: 198, startPoint y: 64, endPoint x: 222, endPoint y: 65, distance: 24.2
click at [222, 65] on div "# There may be something around to help you! # First, move to the Cupboard. her…" at bounding box center [242, 56] width 158 height 83
type textarea "hero.attack("Cupboard")"
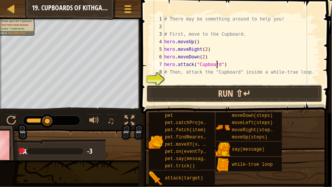
click at [228, 89] on button "Run ⇧↵" at bounding box center [235, 93] width 176 height 17
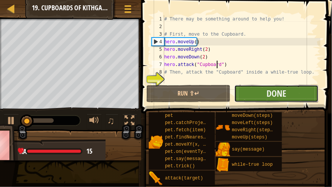
click at [251, 100] on button "Done" at bounding box center [276, 93] width 84 height 17
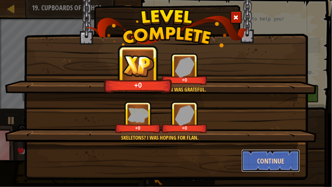
click at [259, 157] on button "Continue" at bounding box center [271, 160] width 59 height 23
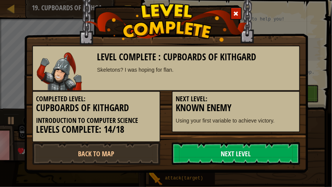
click at [259, 157] on link "Next Level" at bounding box center [236, 153] width 128 height 23
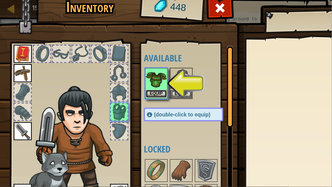
click at [164, 95] on button "Equip" at bounding box center [156, 94] width 21 height 8
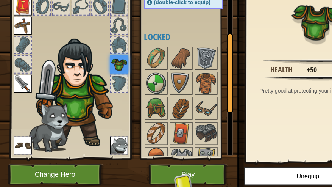
scroll to position [77, 0]
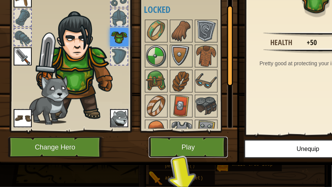
click at [210, 137] on button "Play" at bounding box center [188, 147] width 79 height 21
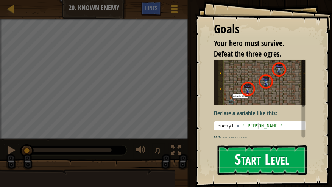
click at [260, 158] on button "Start Level" at bounding box center [262, 160] width 89 height 30
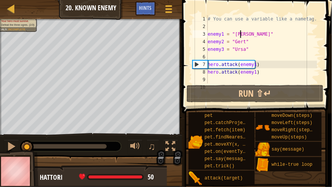
click at [240, 34] on div "# You can use a variable like a nametag. enemy1 = "[PERSON_NAME]" enemy2 = "[PE…" at bounding box center [261, 56] width 111 height 83
click at [214, 42] on div "# You can use a variable like a nametag. enemy1 = "[PERSON_NAME]" enemy2 = "[PE…" at bounding box center [261, 56] width 111 height 83
click at [234, 42] on div "# You can use a variable like a nametag. enemy1 = "[PERSON_NAME]" enemy2 = "[PE…" at bounding box center [261, 56] width 111 height 83
drag, startPoint x: 217, startPoint y: 50, endPoint x: 224, endPoint y: 49, distance: 6.5
click at [217, 50] on div "# You can use a variable like a nametag. enemy1 = "[PERSON_NAME]" enemy2 = "[PE…" at bounding box center [261, 56] width 111 height 83
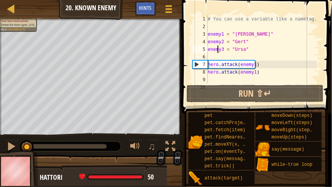
type textarea "enemy3 = "Ursa""
click at [266, 76] on div "# You can use a variable like a nametag. enemy1 = "[PERSON_NAME]" enemy2 = "[PE…" at bounding box center [261, 56] width 111 height 83
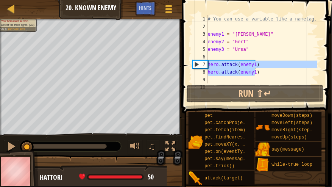
drag, startPoint x: 260, startPoint y: 69, endPoint x: 206, endPoint y: 61, distance: 55.5
click at [206, 61] on div "1 2 3 4 5 6 7 8 9 10 # You can use a variable like a nametag. enemy1 = "[PERSON…" at bounding box center [255, 49] width 129 height 68
type textarea "hero.attack(enemy1) hero.attack(enemy1)"
click at [233, 78] on div "# You can use a variable like a nametag. enemy1 = "[PERSON_NAME]" enemy2 = "[PE…" at bounding box center [261, 56] width 111 height 83
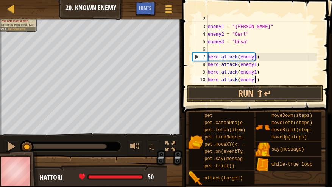
scroll to position [8, 0]
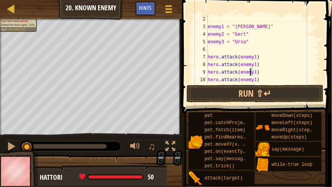
click at [251, 72] on div "enemy1 = "[PERSON_NAME]" enemy2 = "[PERSON_NAME]" enemy3 = "Ursa" hero . attack…" at bounding box center [261, 56] width 111 height 83
click at [251, 80] on div "enemy1 = "[PERSON_NAME]" enemy2 = "[PERSON_NAME]" enemy3 = "Ursa" hero . attack…" at bounding box center [261, 56] width 111 height 83
type textarea "hero.attack(enemy2)"
click at [257, 81] on div "enemy1 = "[PERSON_NAME]" enemy2 = "[PERSON_NAME]" enemy3 = "Ursa" hero . attack…" at bounding box center [261, 56] width 111 height 83
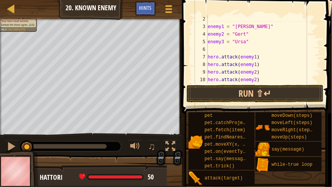
scroll to position [22, 0]
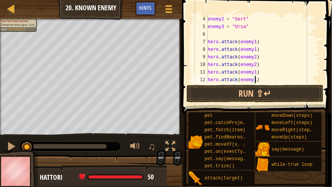
click at [252, 75] on div "enemy2 = "[PERSON_NAME]" enemy3 = "Ursa" hero . attack ( enemy1 ) hero . attack…" at bounding box center [261, 56] width 111 height 83
click at [252, 75] on div "enemy2 = "[PERSON_NAME]" enemy3 = "Ursa" hero . attack ( enemy1 ) hero . attack…" at bounding box center [261, 49] width 111 height 68
click at [251, 74] on div "enemy2 = "[PERSON_NAME]" enemy3 = "Ursa" hero . attack ( enemy1 ) hero . attack…" at bounding box center [261, 56] width 111 height 83
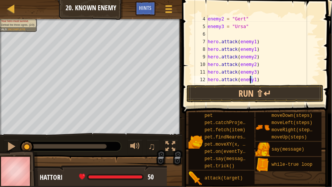
click at [251, 81] on div "enemy2 = "[PERSON_NAME]" enemy3 = "Ursa" hero . attack ( enemy1 ) hero . attack…" at bounding box center [261, 56] width 111 height 83
type textarea "hero.attack(enemy3)"
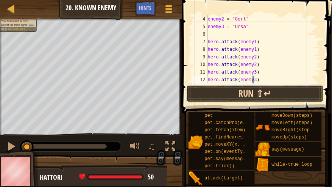
click at [251, 92] on button "Run ⇧↵" at bounding box center [255, 93] width 137 height 17
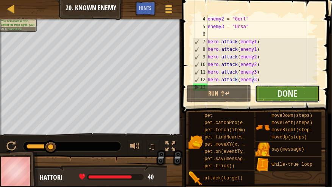
click at [258, 95] on button "Done" at bounding box center [287, 93] width 65 height 17
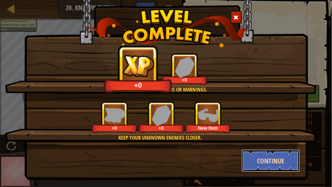
click at [255, 161] on button "Continue" at bounding box center [271, 160] width 59 height 23
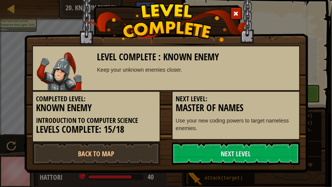
click at [255, 161] on link "Next Level" at bounding box center [236, 153] width 128 height 23
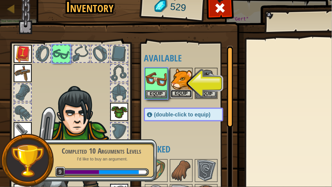
click at [187, 92] on button "Equip" at bounding box center [181, 94] width 21 height 8
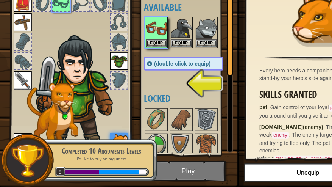
scroll to position [65, 0]
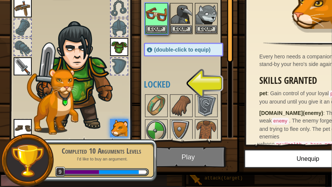
click at [192, 153] on img at bounding box center [189, 37] width 385 height 275
click at [159, 129] on img at bounding box center [156, 130] width 21 height 21
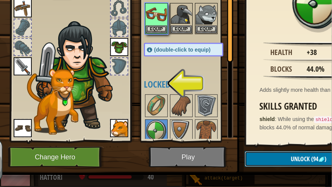
click at [279, 160] on button "Unlock (94 )" at bounding box center [309, 159] width 128 height 16
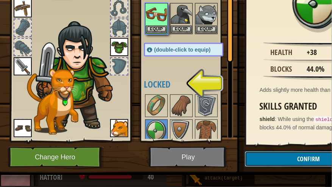
click at [282, 159] on button "Confirm" at bounding box center [309, 159] width 128 height 16
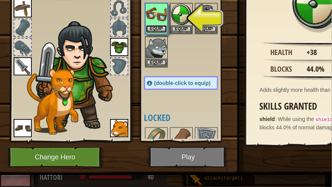
click at [161, 27] on button "Equip" at bounding box center [156, 29] width 21 height 8
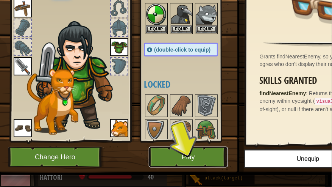
click at [198, 147] on button "Play" at bounding box center [188, 157] width 79 height 21
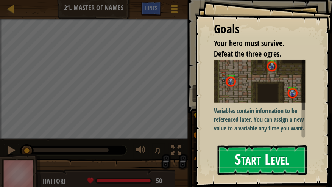
click at [250, 161] on button "Start Level" at bounding box center [262, 160] width 89 height 30
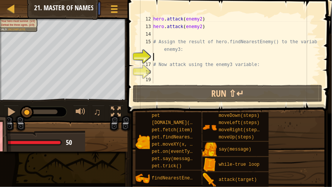
scroll to position [93, 0]
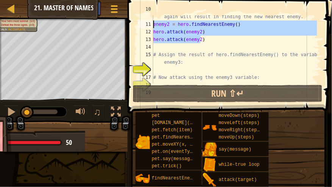
drag, startPoint x: 206, startPoint y: 42, endPoint x: 149, endPoint y: 25, distance: 59.6
click at [149, 25] on div "10 11 12 13 14 15 16 17 18 19 # Now that enemy1 is defeated, calling hero.findN…" at bounding box center [229, 49] width 184 height 68
type textarea "enemy2 = hero.findNearestEnemy() hero.attack(enemy2)"
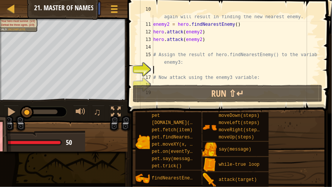
click at [176, 72] on div "# Now that enemy1 is defeated, calling hero.findNearestEnemy() again will resul…" at bounding box center [234, 50] width 165 height 91
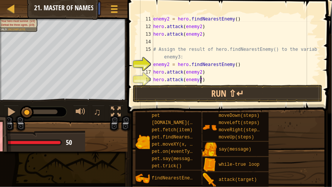
scroll to position [98, 0]
click at [170, 64] on div "enemy2 = hero . findNearestEnemy ( ) hero . attack ( enemy2 ) hero . attack ( e…" at bounding box center [234, 56] width 165 height 83
click at [168, 65] on div "enemy2 = hero . findNearestEnemy ( ) hero . attack ( enemy2 ) hero . attack ( e…" at bounding box center [234, 49] width 165 height 68
click at [167, 65] on div "enemy2 = hero . findNearestEnemy ( ) hero . attack ( enemy2 ) hero . attack ( e…" at bounding box center [234, 56] width 165 height 83
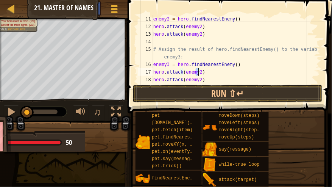
click at [199, 71] on div "enemy2 = hero . findNearestEnemy ( ) hero . attack ( enemy2 ) hero . attack ( e…" at bounding box center [234, 56] width 165 height 83
click at [196, 81] on div "enemy2 = hero . findNearestEnemy ( ) hero . attack ( enemy2 ) hero . attack ( e…" at bounding box center [234, 56] width 165 height 83
type textarea "hero.attack(enemy3)"
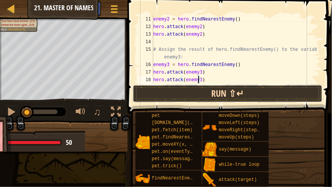
click at [198, 89] on button "Run ⇧↵" at bounding box center [228, 93] width 190 height 17
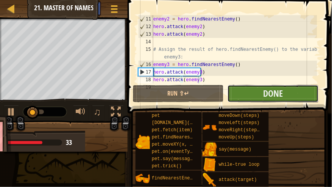
click at [262, 92] on button "Done" at bounding box center [273, 93] width 91 height 17
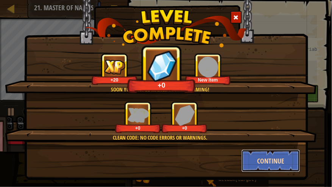
click at [268, 157] on button "Continue" at bounding box center [271, 160] width 59 height 23
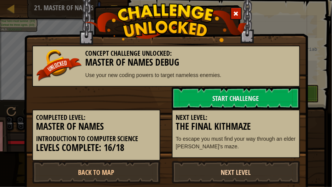
click at [240, 170] on link "Next Level" at bounding box center [236, 172] width 128 height 23
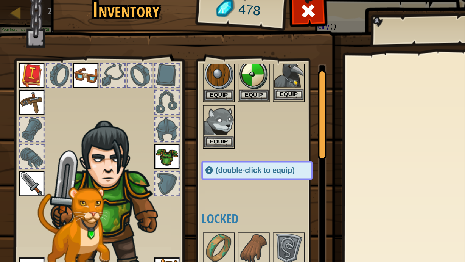
scroll to position [43, 0]
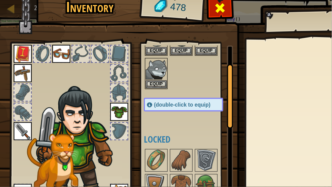
click at [212, 6] on div at bounding box center [220, 10] width 24 height 24
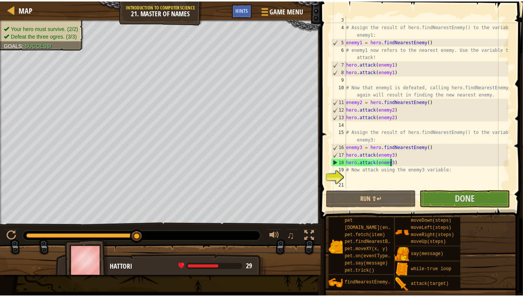
scroll to position [15, 0]
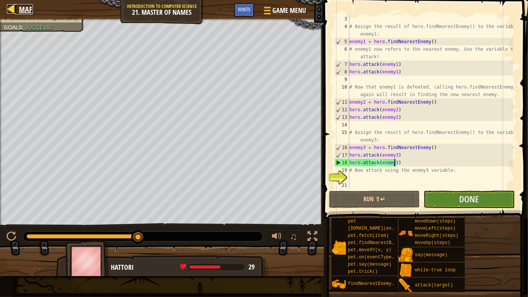
click at [11, 11] on div at bounding box center [11, 8] width 9 height 9
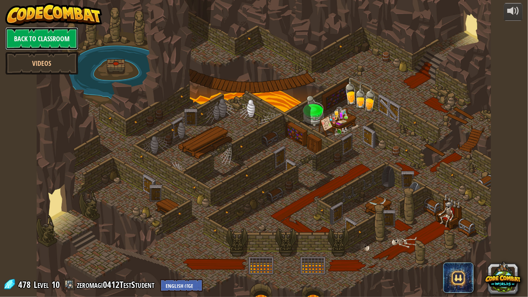
click at [33, 34] on link "Back to Classroom" at bounding box center [41, 38] width 73 height 23
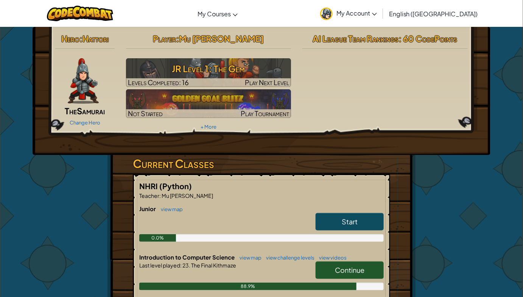
click at [377, 13] on span "My Account" at bounding box center [357, 13] width 41 height 8
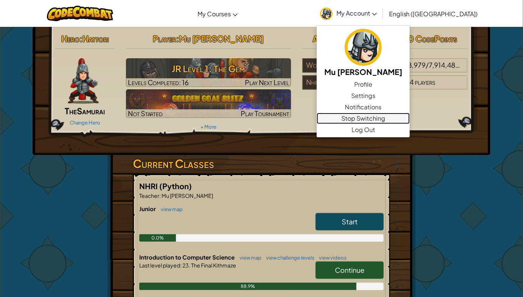
click at [407, 121] on link "Stop Switching" at bounding box center [363, 118] width 93 height 11
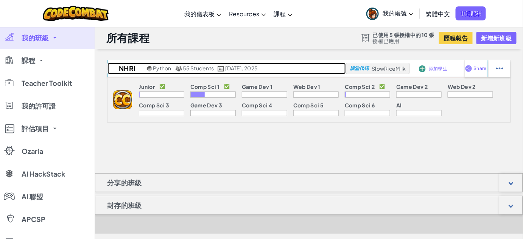
click at [193, 65] on span "55 Students" at bounding box center [198, 68] width 31 height 7
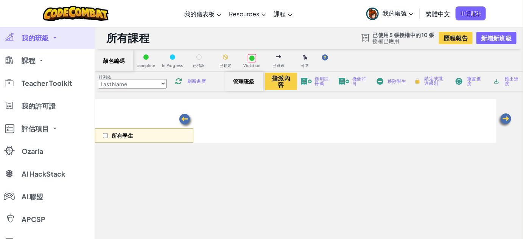
select select "560f1a9f22961295f9427742"
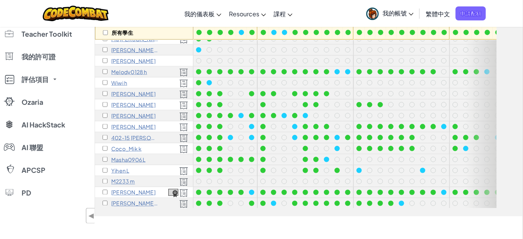
scroll to position [310, 0]
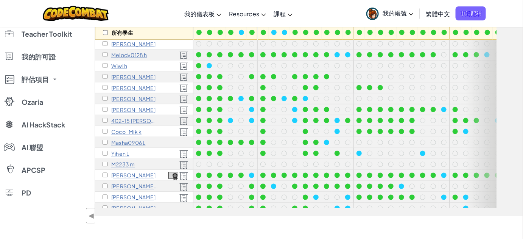
click at [131, 134] on div "Coco_Mik k" at bounding box center [144, 131] width 98 height 11
click at [131, 132] on p "Coco_Mik k" at bounding box center [126, 132] width 30 height 6
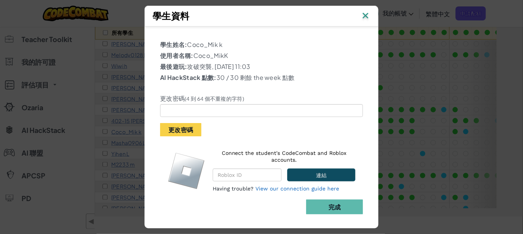
drag, startPoint x: 228, startPoint y: 55, endPoint x: 192, endPoint y: 57, distance: 36.4
click at [192, 57] on p "使用者名稱: Coco_MikK" at bounding box center [261, 55] width 203 height 9
copy p "Coco_MikK"
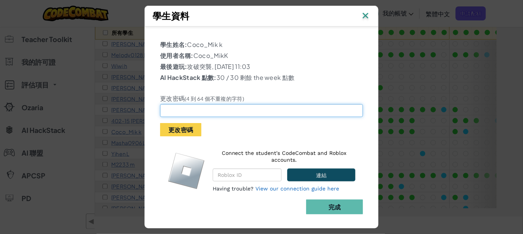
click at [197, 112] on input "text" at bounding box center [261, 110] width 203 height 13
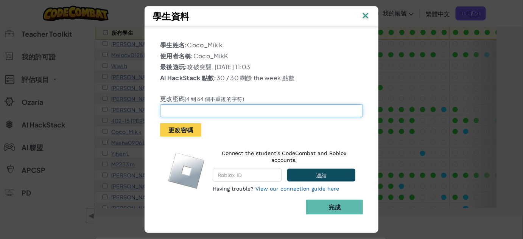
paste input "Coco_MikK"
type input "Coco_MikK"
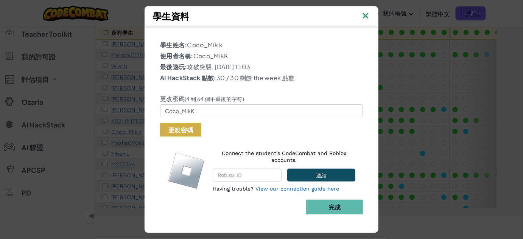
click at [179, 133] on button "更改密碼" at bounding box center [180, 129] width 41 height 13
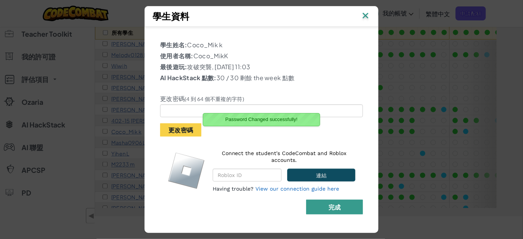
click at [342, 210] on button "完成" at bounding box center [334, 207] width 57 height 15
